Goal: Transaction & Acquisition: Book appointment/travel/reservation

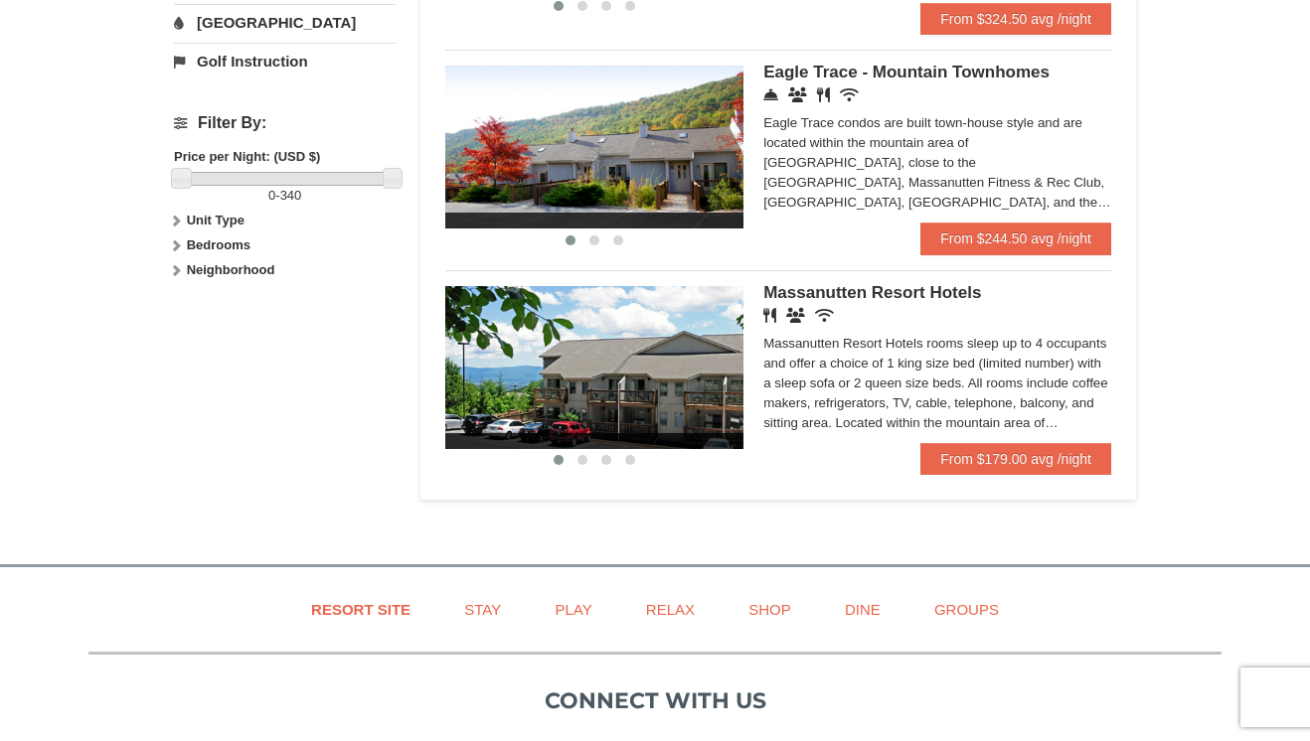
scroll to position [843, 0]
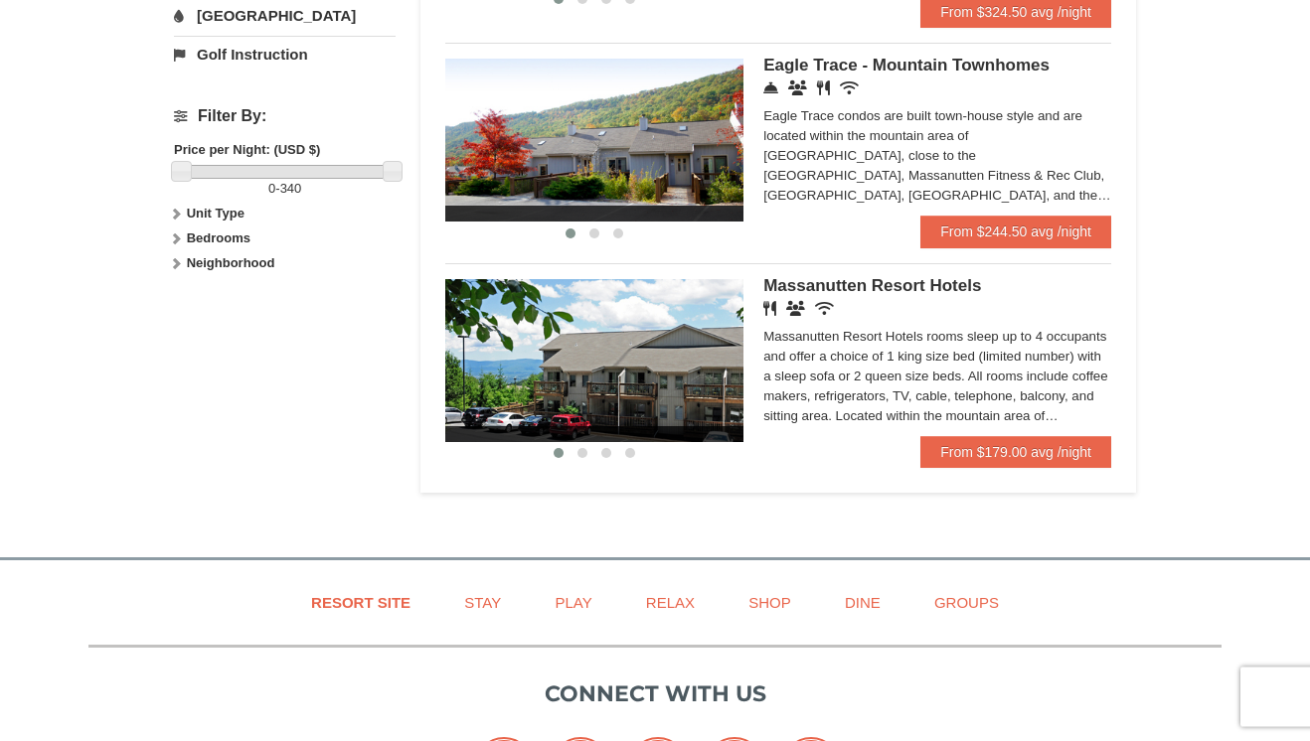
click at [687, 162] on img at bounding box center [594, 141] width 298 height 163
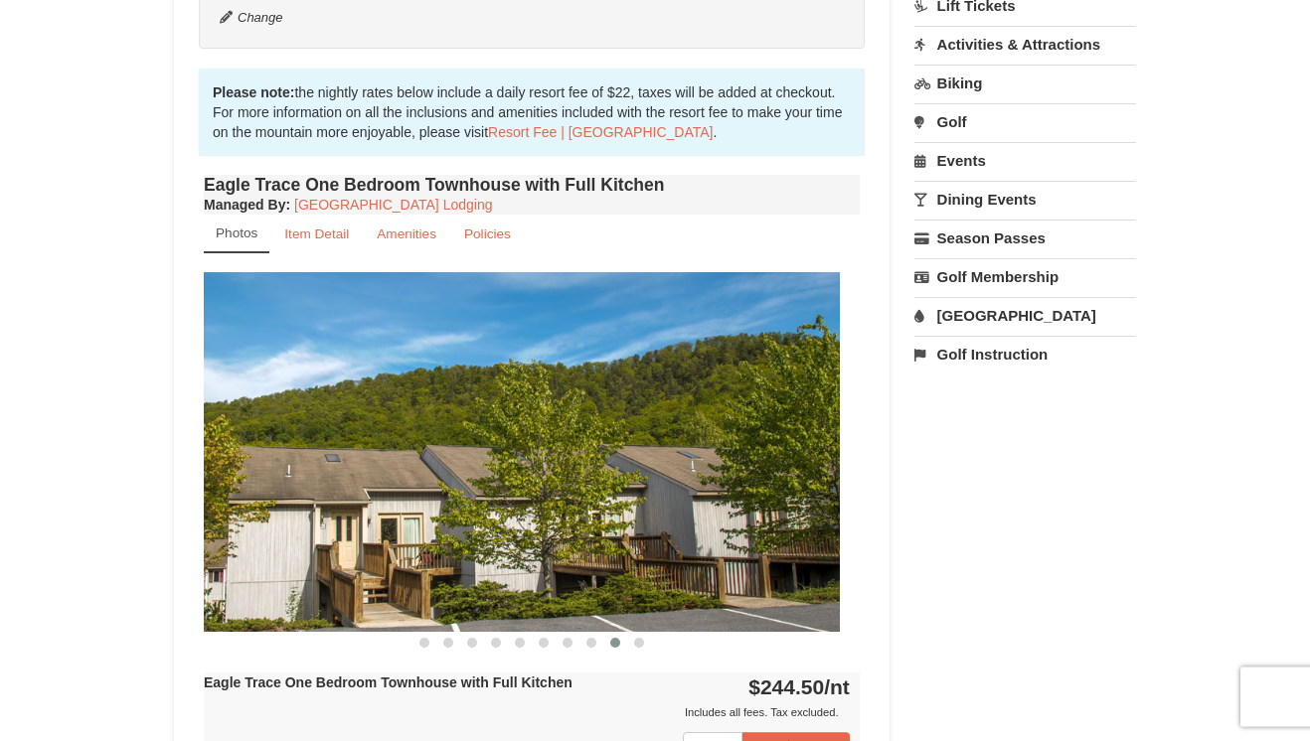
scroll to position [581, 0]
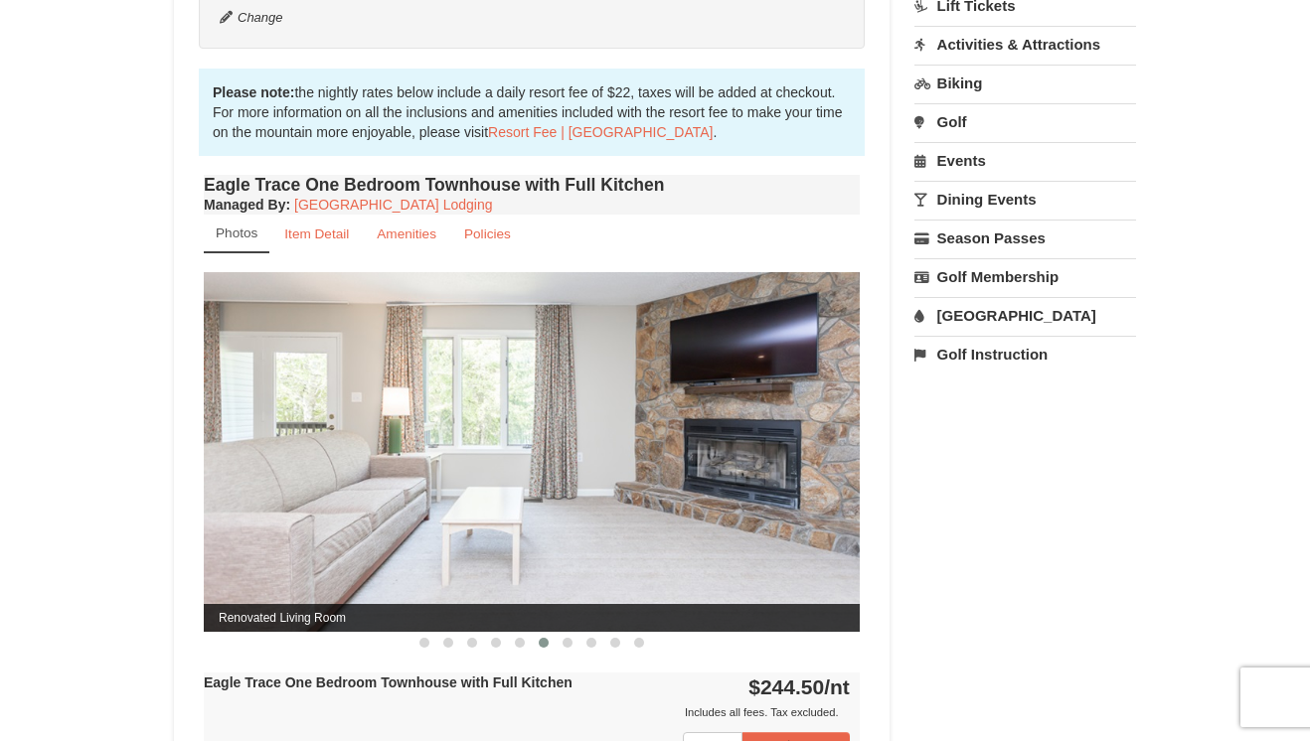
click at [770, 578] on img at bounding box center [532, 451] width 656 height 359
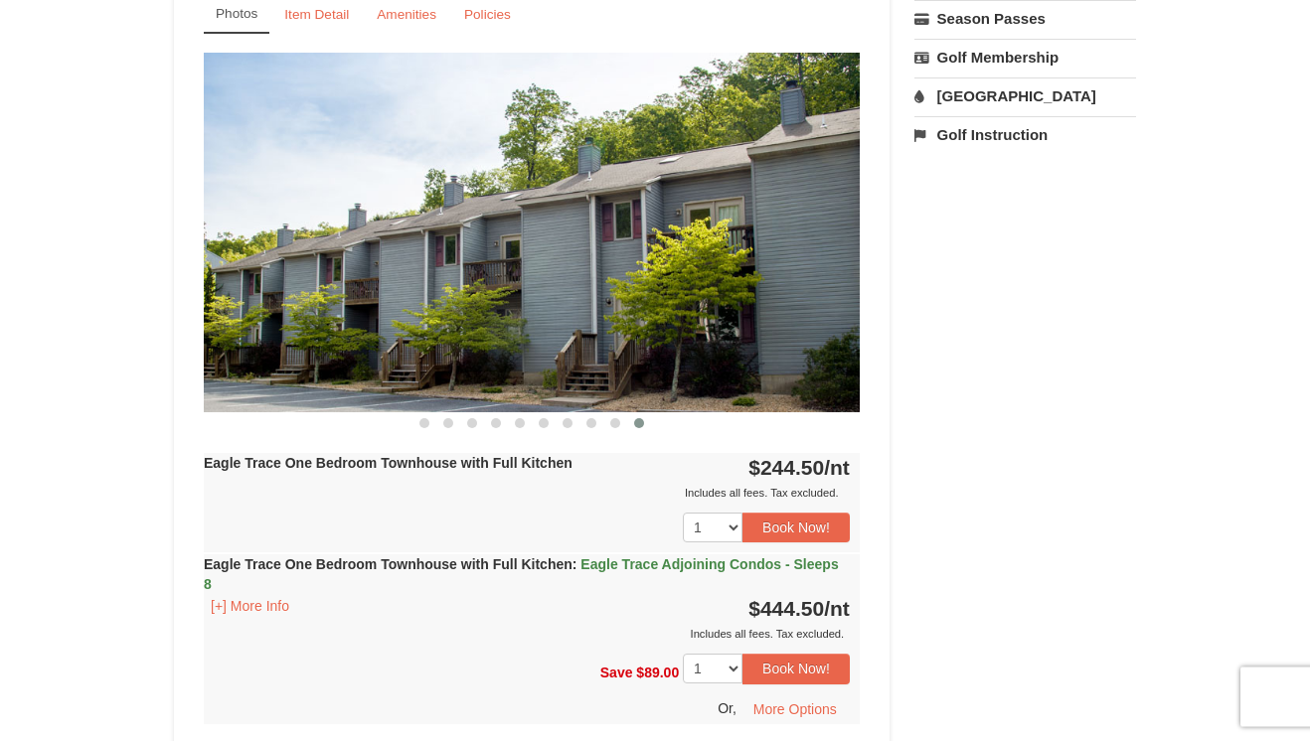
scroll to position [803, 0]
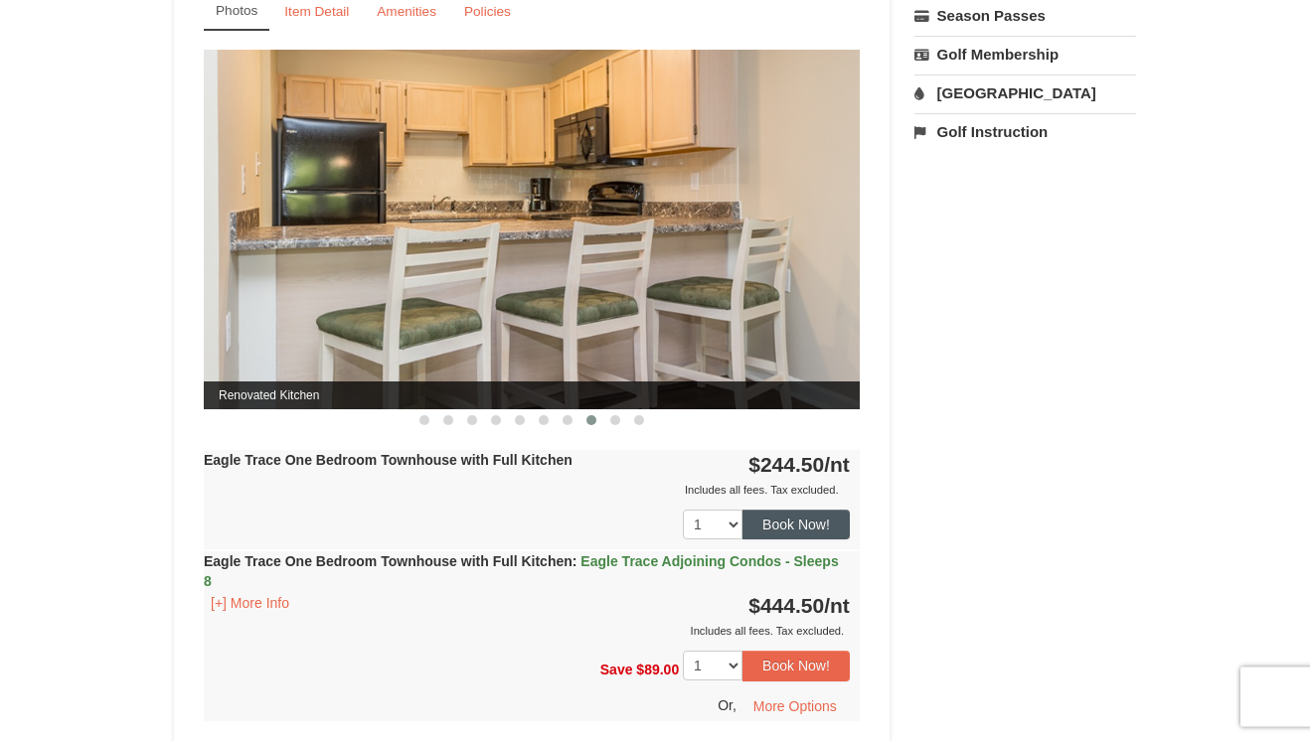
click at [820, 523] on button "Book Now!" at bounding box center [795, 526] width 107 height 30
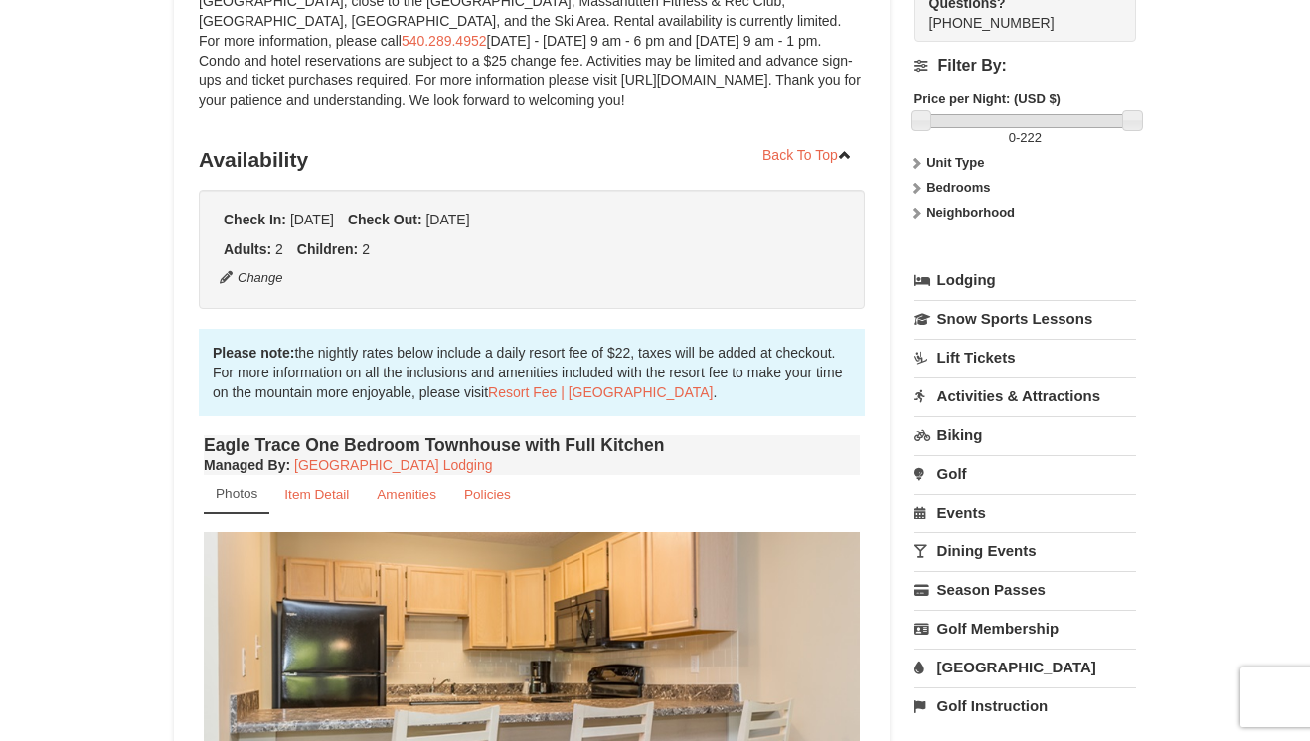
scroll to position [194, 0]
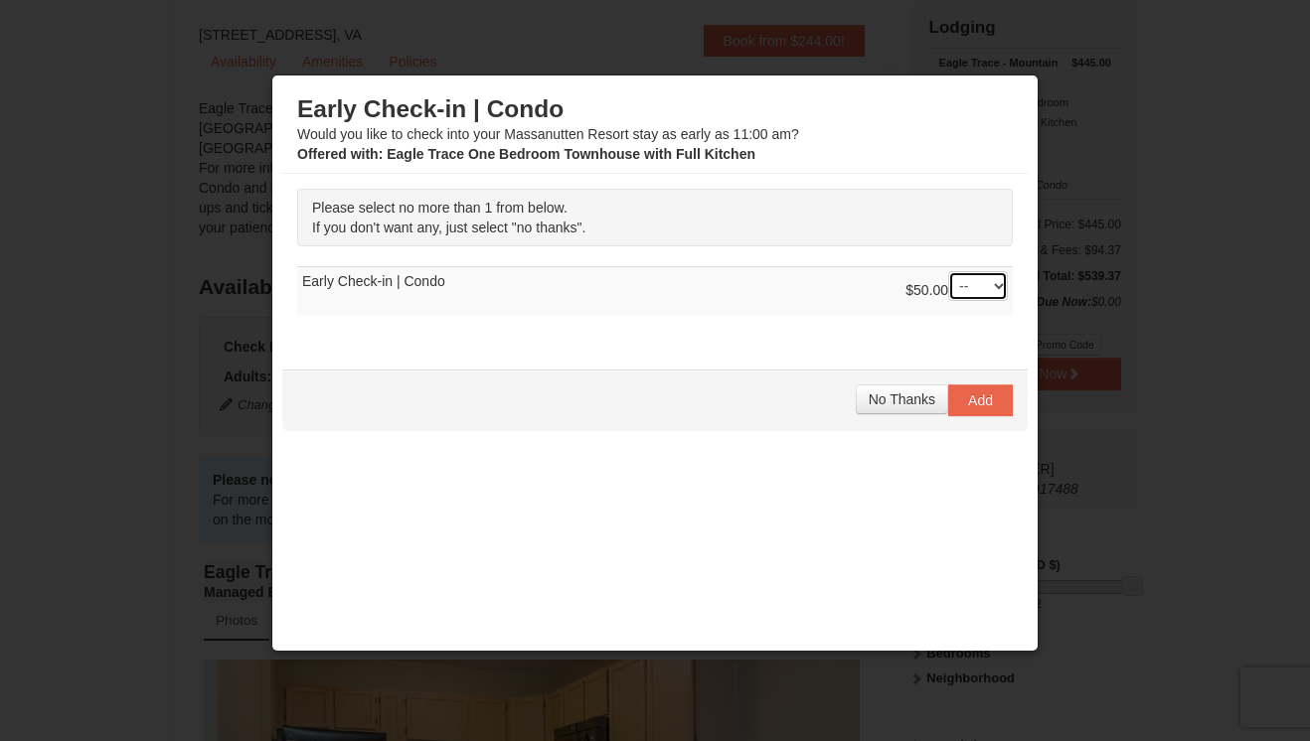
click at [981, 298] on select "-- 01" at bounding box center [978, 286] width 60 height 30
select select "1"
click at [986, 416] on button "Add" at bounding box center [980, 401] width 65 height 32
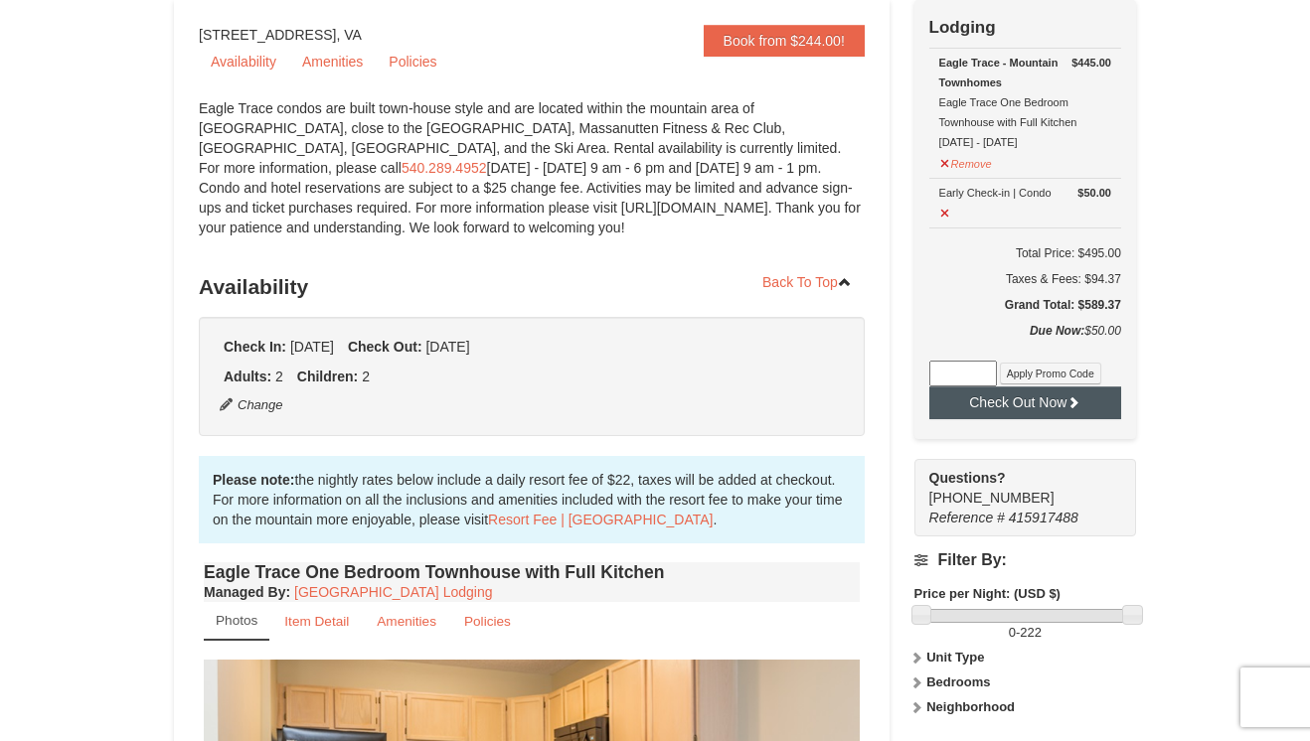
click at [1064, 412] on button "Check Out Now" at bounding box center [1025, 403] width 192 height 32
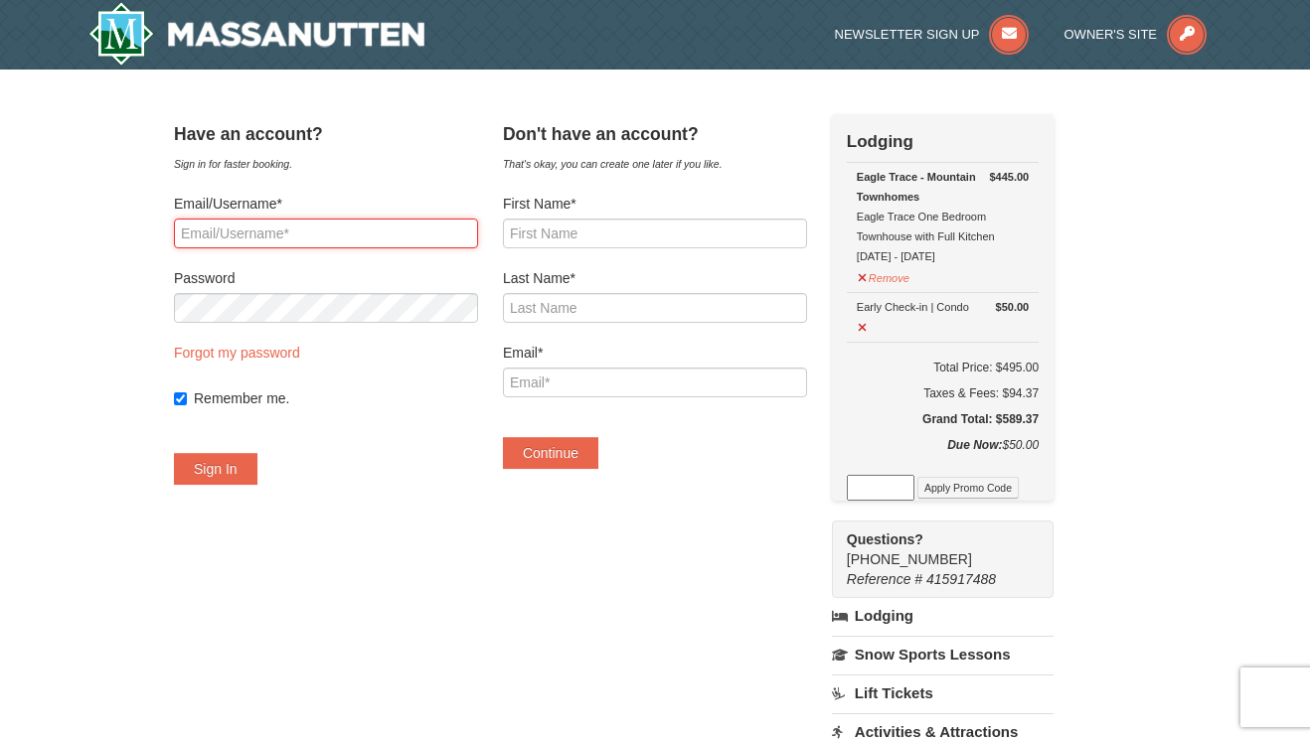
type input "[EMAIL_ADDRESS][DOMAIN_NAME]"
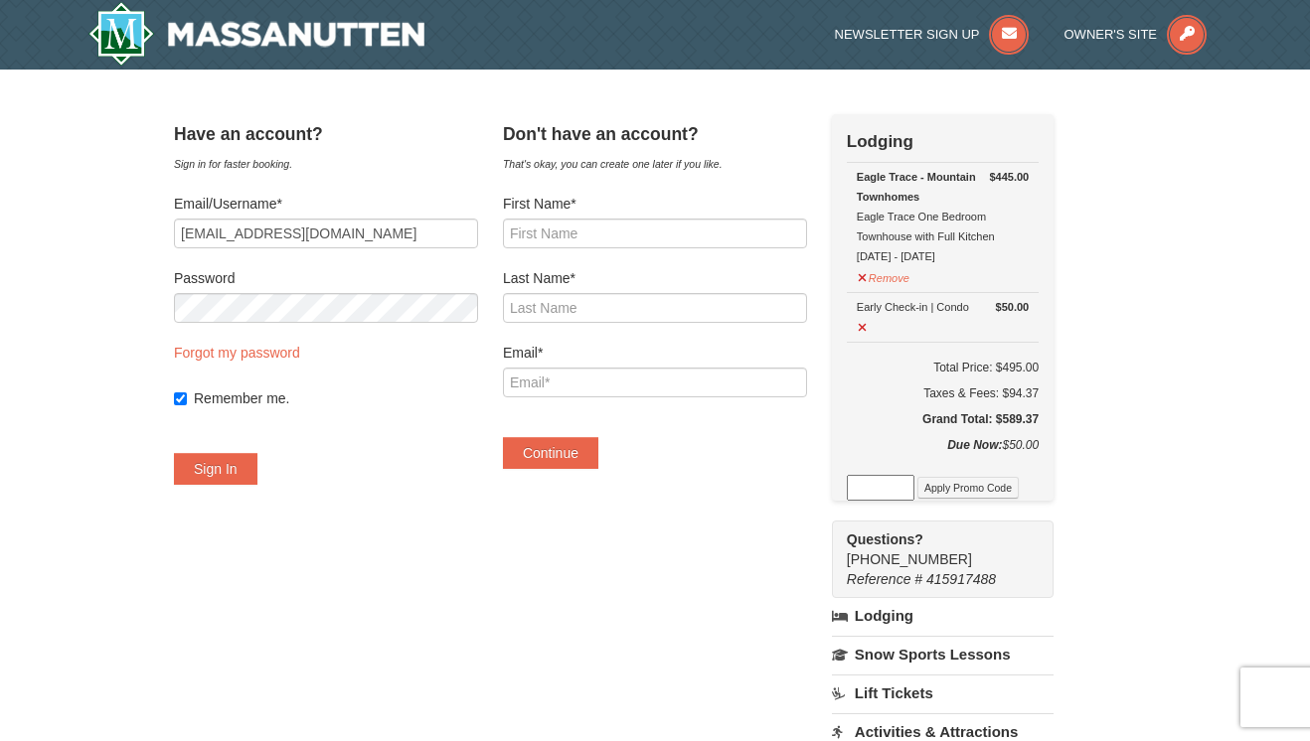
click at [239, 469] on button "Sign In" at bounding box center [215, 469] width 83 height 32
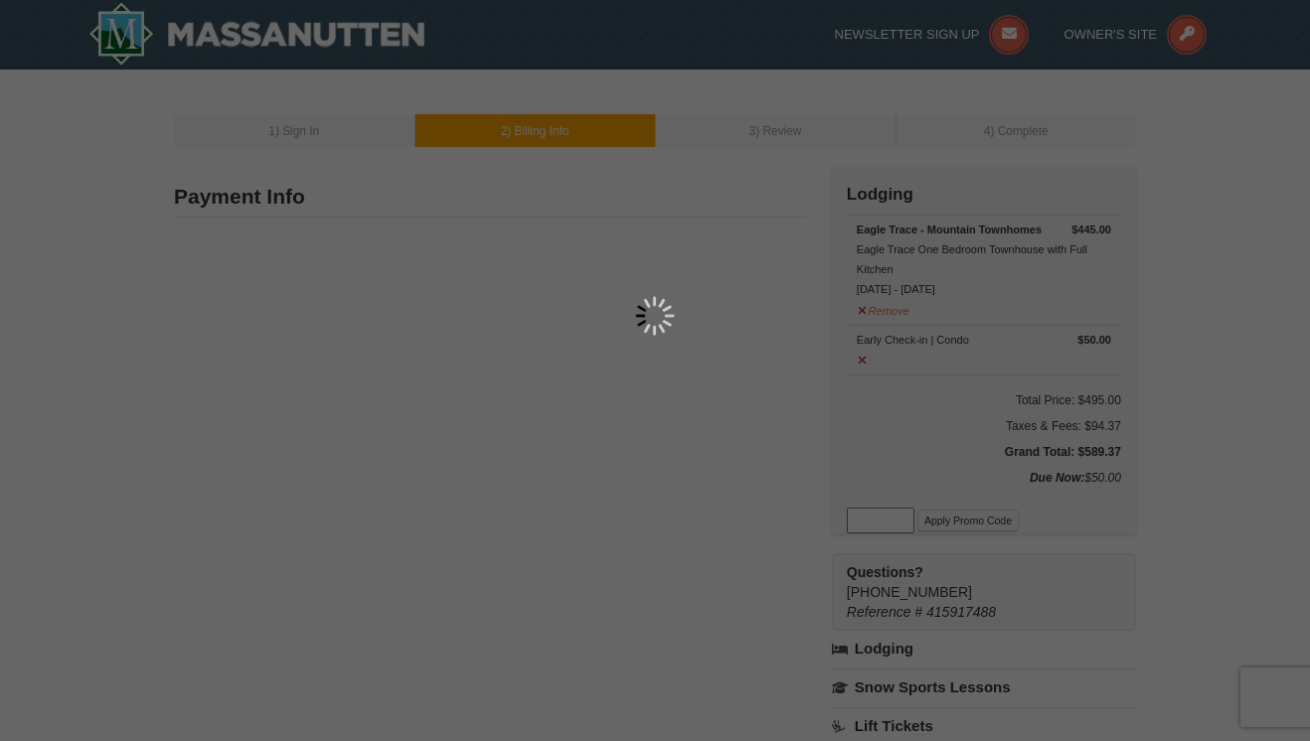
type input "6408 Glydon Ct"
type input "Bowie"
type input "20720"
type input "910"
type input "489"
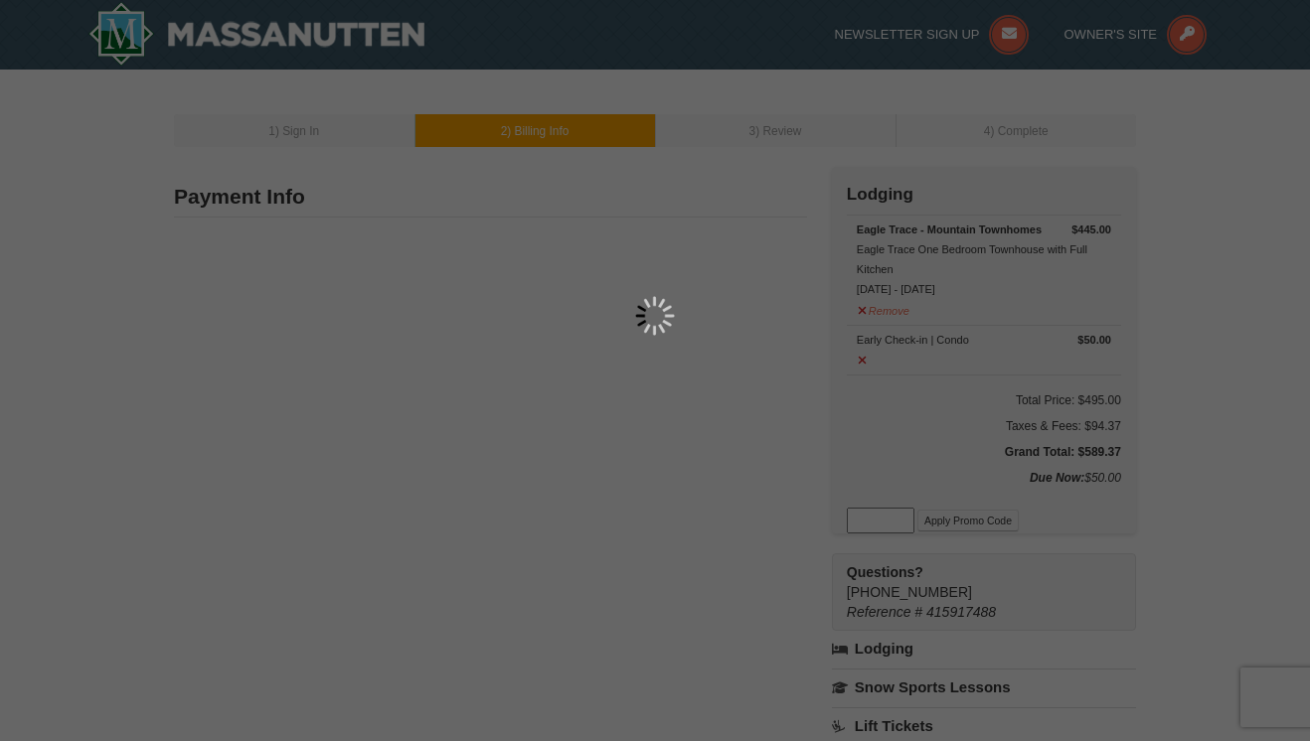
type input "1316"
type input "[EMAIL_ADDRESS][DOMAIN_NAME]"
select select "MD"
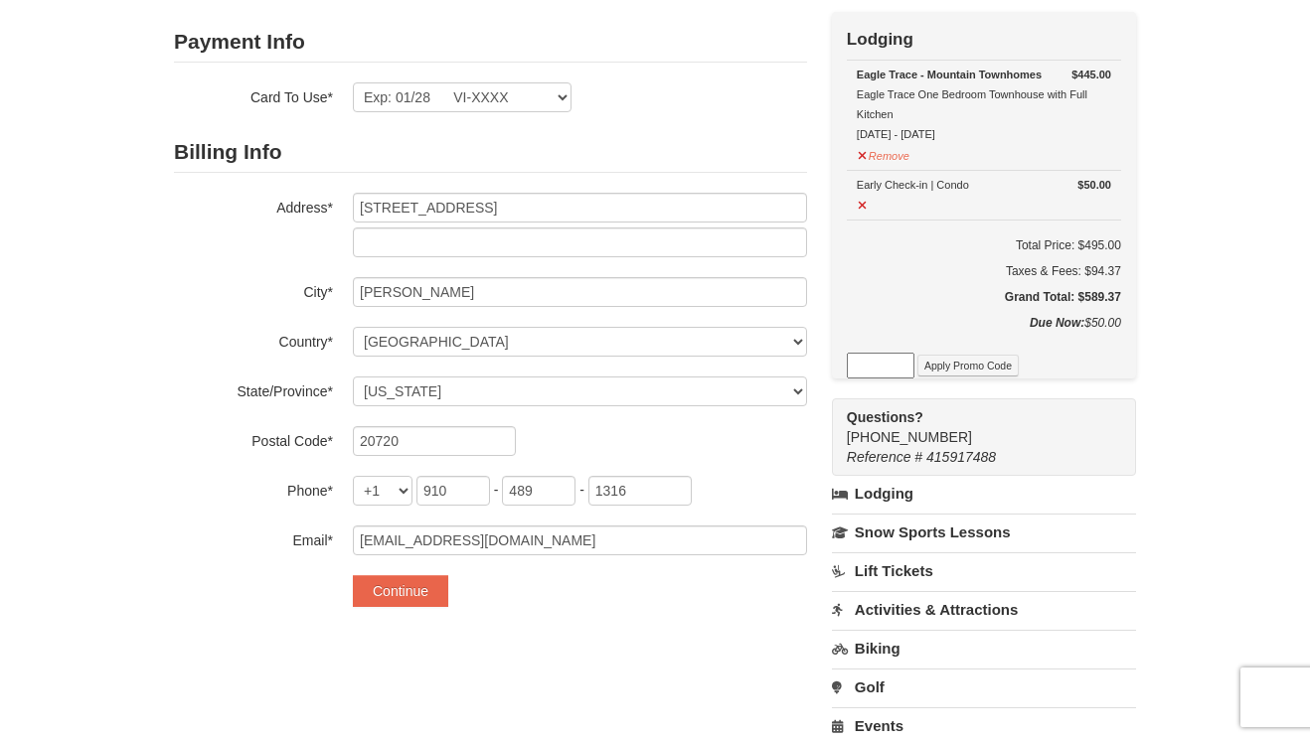
scroll to position [151, 0]
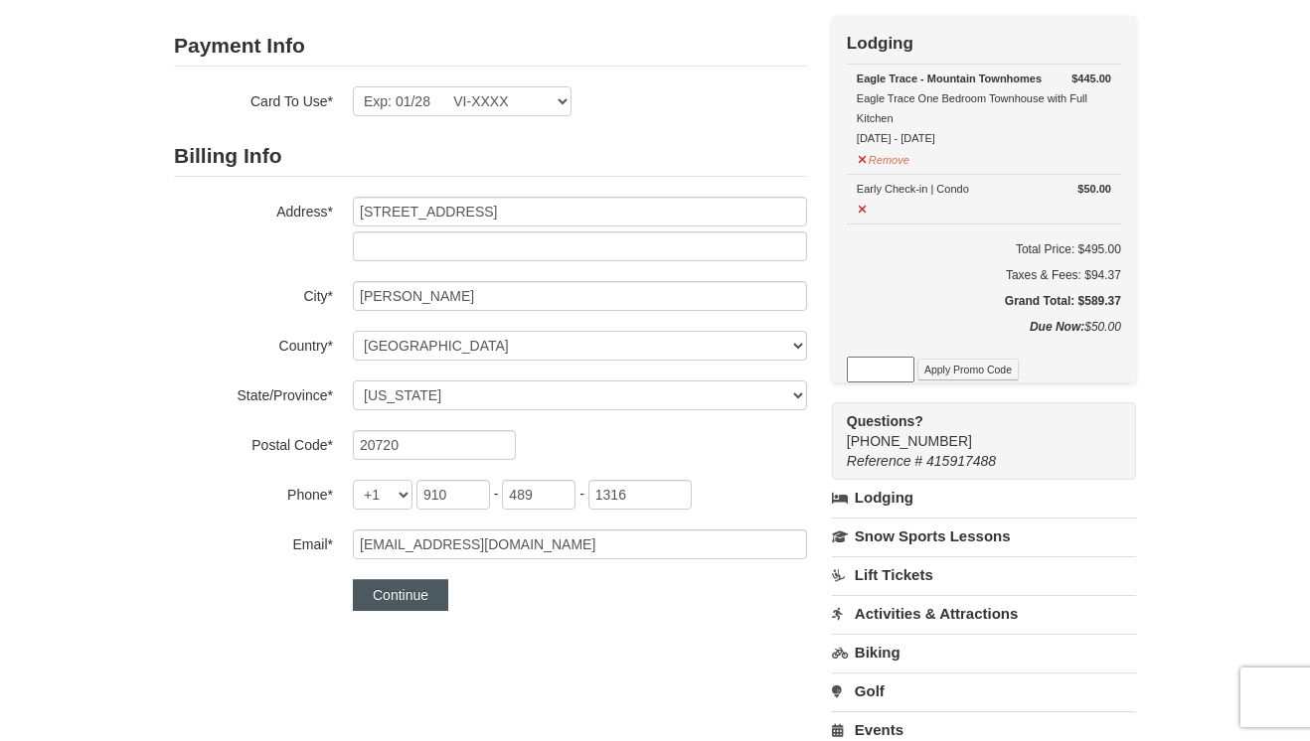
click at [414, 607] on button "Continue" at bounding box center [400, 595] width 95 height 32
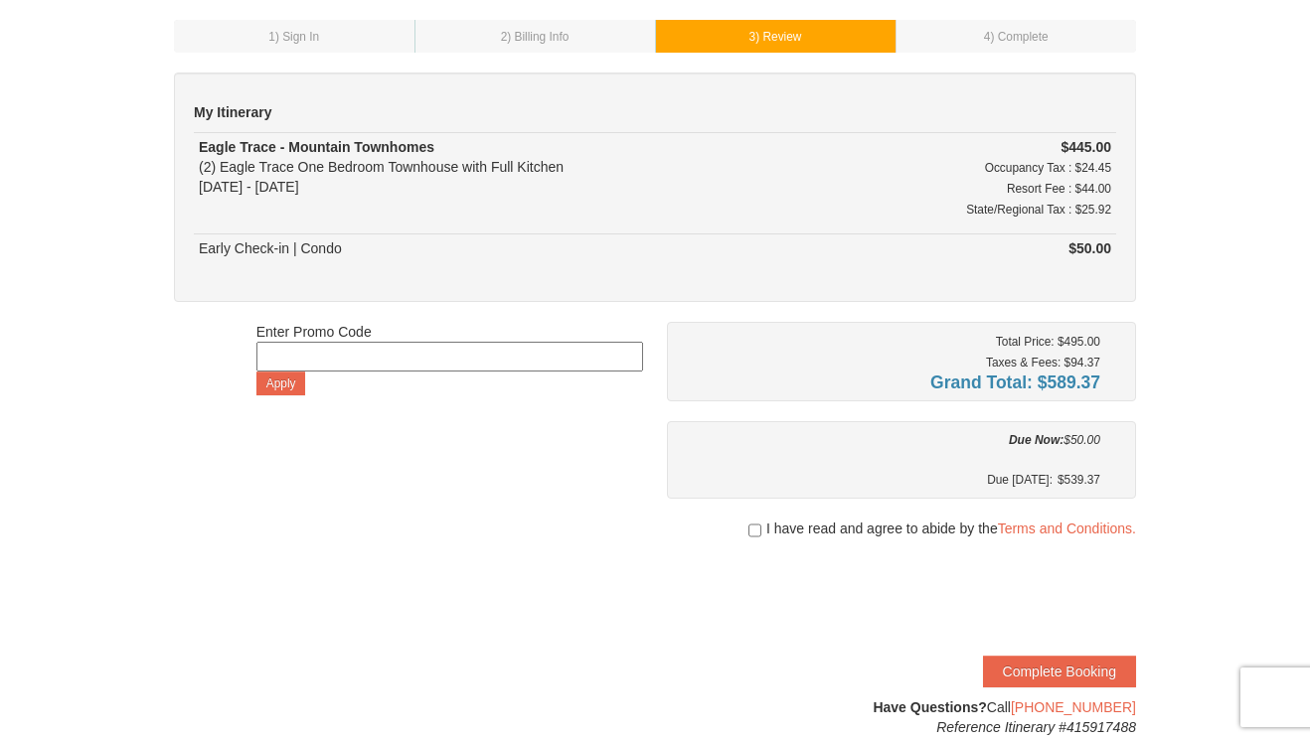
scroll to position [97, 0]
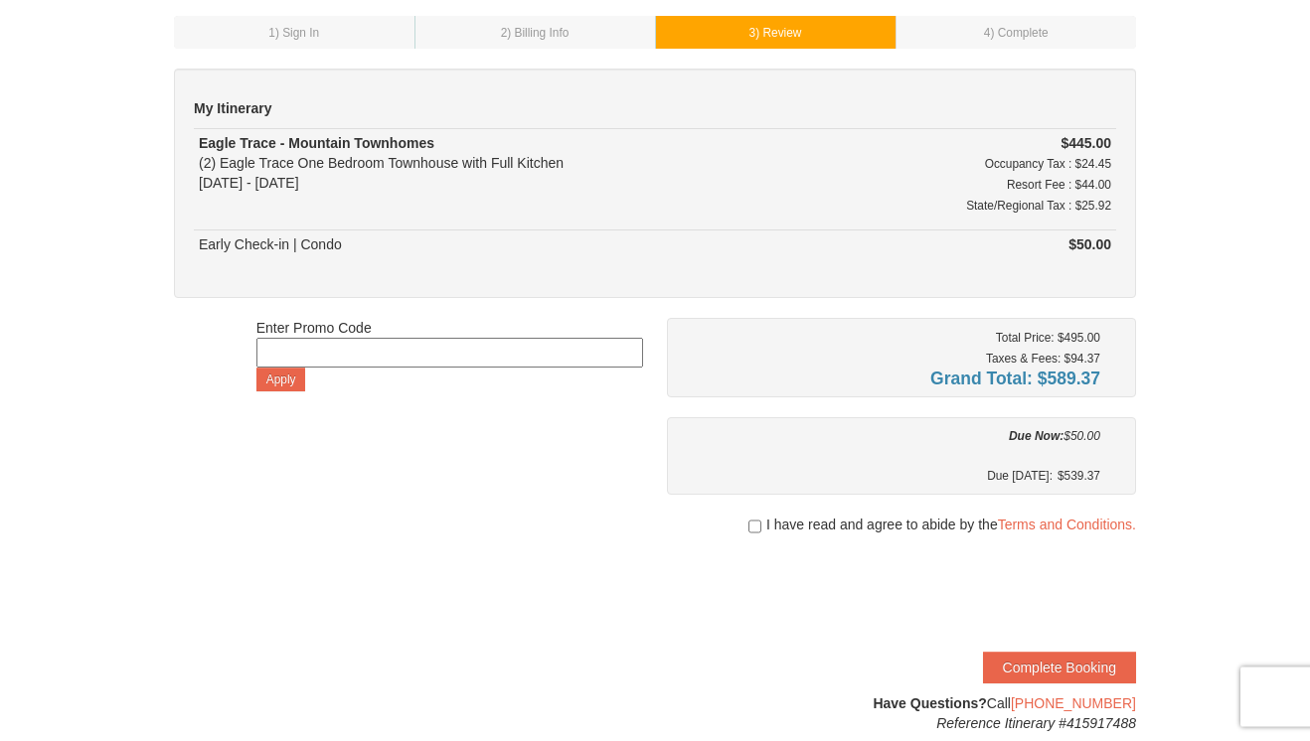
click at [824, 533] on span "I have read and agree to abide by the Terms and Conditions." at bounding box center [951, 526] width 370 height 20
click at [749, 514] on div "Total Price: $495.00 Taxes & Fees: $94.37 Grand Total: $589.37 Due Now: $50.00 …" at bounding box center [901, 526] width 469 height 415
click at [761, 525] on div "I have read and agree to abide by the Terms and Conditions." at bounding box center [901, 526] width 469 height 20
click at [750, 540] on div at bounding box center [901, 546] width 469 height 20
click at [766, 524] on span "I have read and agree to abide by the Terms and Conditions." at bounding box center [951, 526] width 370 height 20
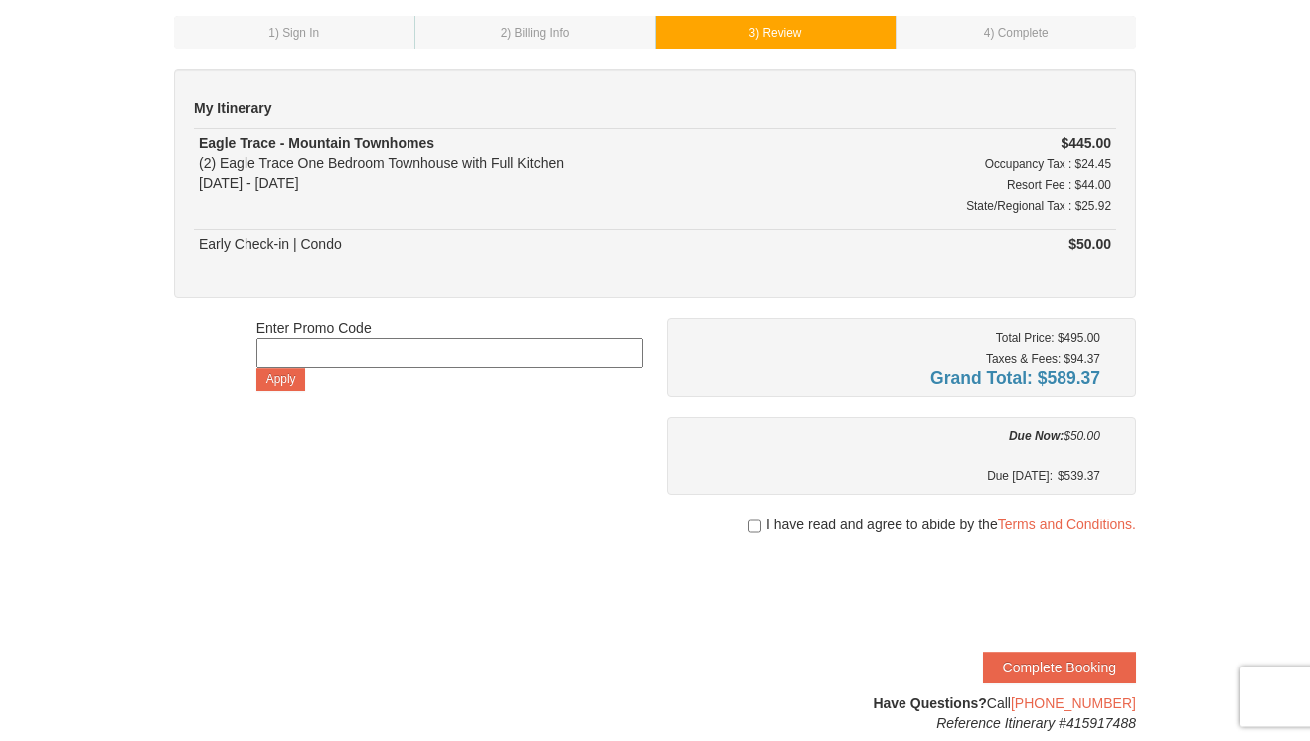
click at [754, 520] on input "checkbox" at bounding box center [754, 528] width 13 height 16
checkbox input "true"
click at [1063, 673] on button "Complete Booking" at bounding box center [1059, 668] width 153 height 32
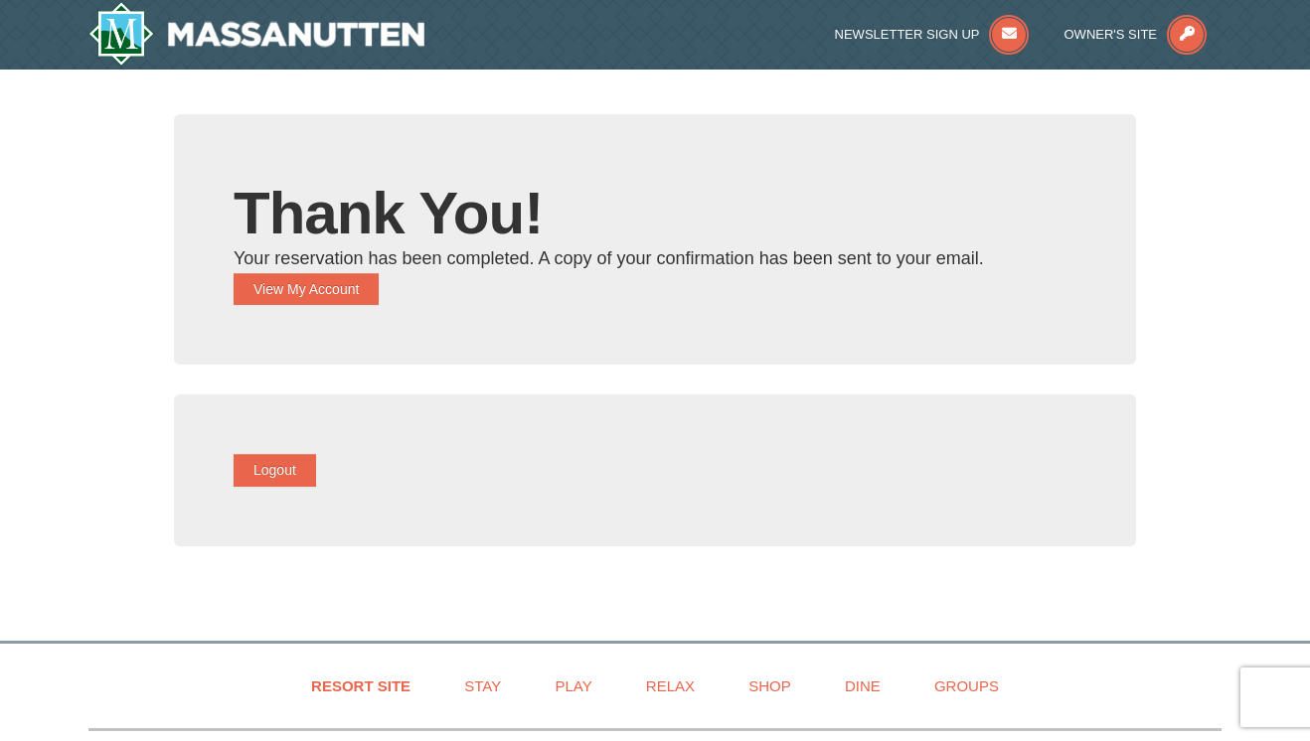
click at [359, 343] on div "Thank You! Your reservation has been completed. A copy of your confirmation has…" at bounding box center [655, 239] width 962 height 250
click at [379, 289] on button "View My Account" at bounding box center [306, 289] width 145 height 32
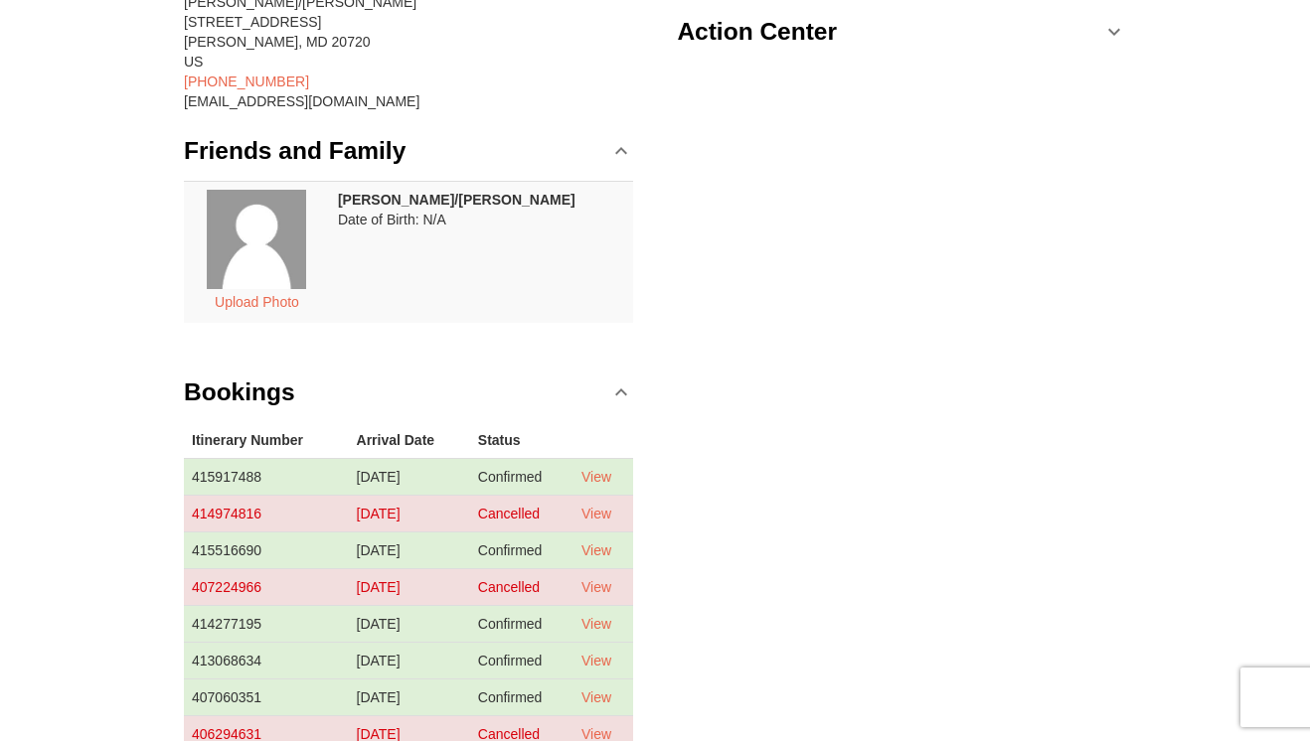
scroll to position [250, 0]
